Goal: Entertainment & Leisure: Consume media (video, audio)

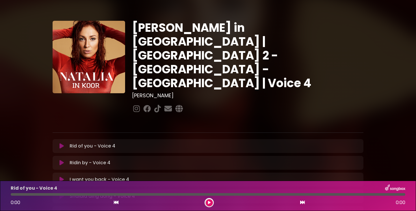
scroll to position [87, 0]
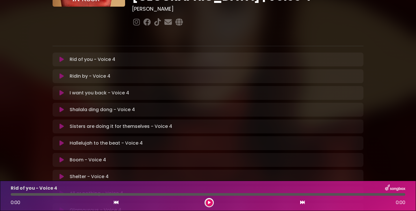
click at [211, 204] on button at bounding box center [209, 202] width 7 height 7
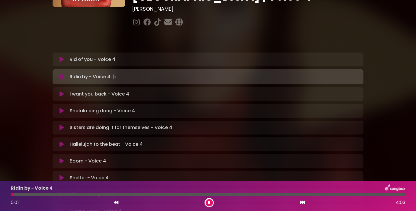
click at [61, 158] on icon at bounding box center [62, 161] width 4 height 6
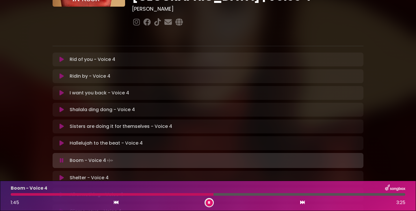
click at [12, 194] on div at bounding box center [112, 194] width 203 height 3
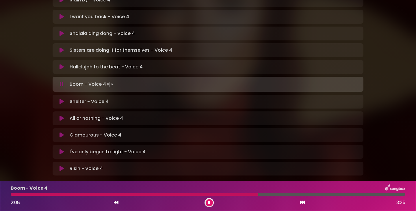
scroll to position [173, 0]
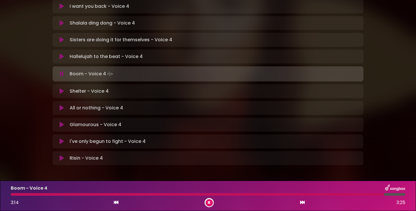
click at [208, 205] on button at bounding box center [209, 202] width 7 height 7
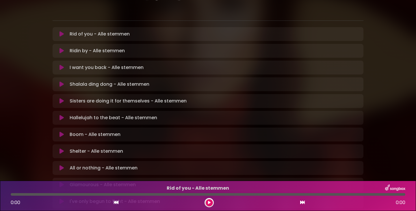
scroll to position [116, 0]
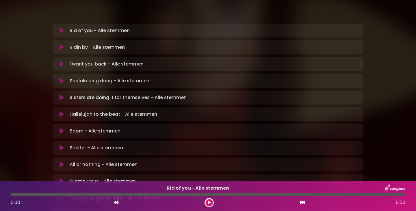
click at [62, 128] on icon at bounding box center [62, 131] width 4 height 6
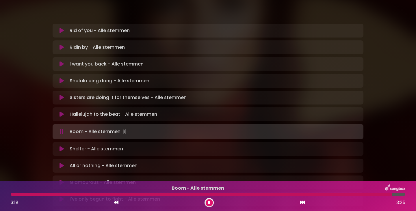
click at [64, 78] on button at bounding box center [61, 81] width 11 height 6
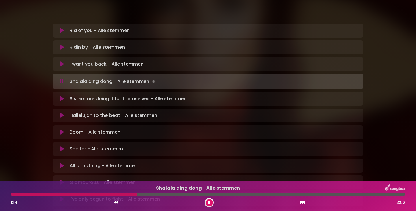
click at [207, 203] on button at bounding box center [209, 202] width 7 height 7
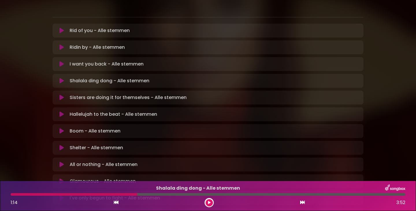
drag, startPoint x: 209, startPoint y: 204, endPoint x: 214, endPoint y: 203, distance: 5.0
click at [209, 204] on icon at bounding box center [209, 202] width 3 height 3
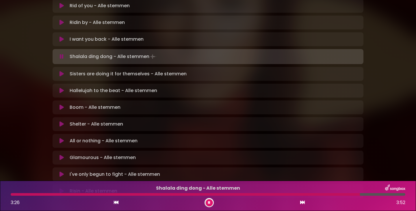
scroll to position [173, 0]
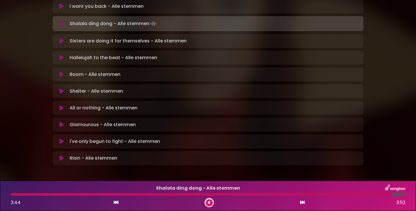
click at [61, 122] on icon at bounding box center [62, 125] width 4 height 6
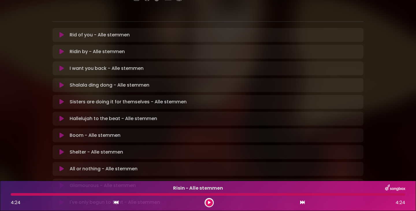
scroll to position [143, 0]
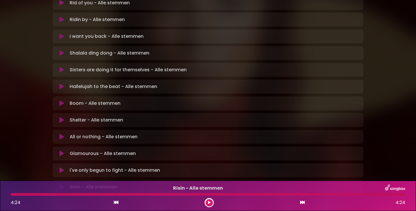
click at [60, 84] on icon at bounding box center [62, 87] width 4 height 6
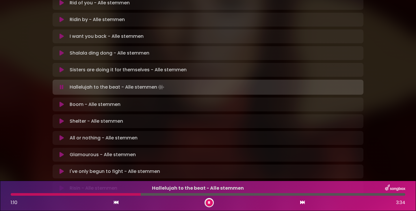
click at [207, 203] on button at bounding box center [209, 202] width 7 height 7
